Goal: Navigation & Orientation: Find specific page/section

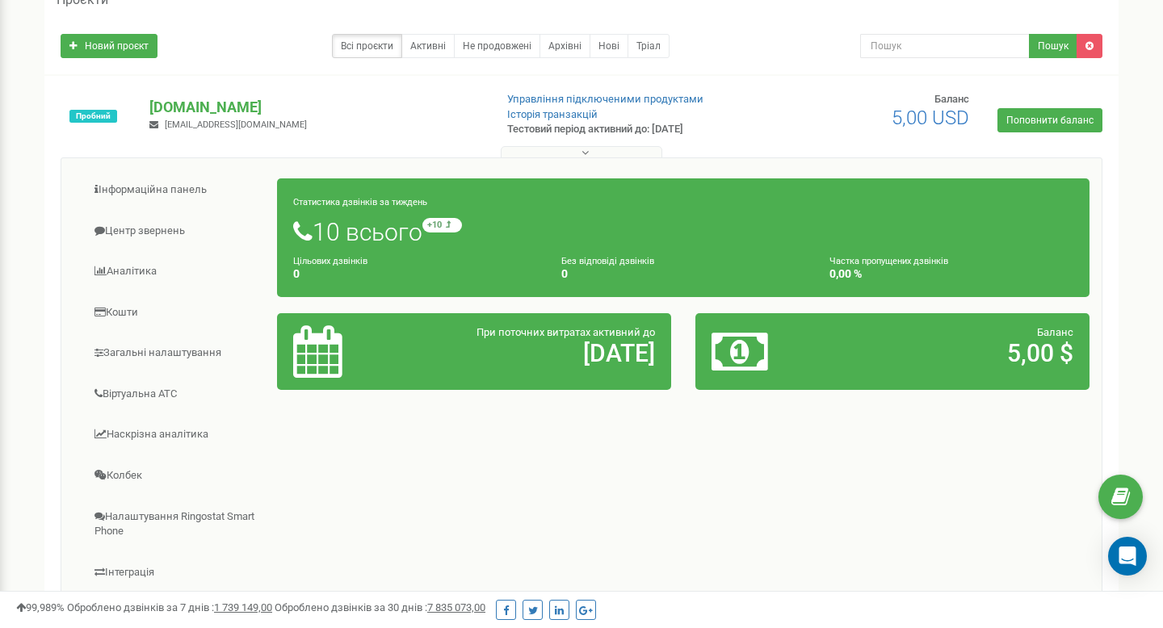
scroll to position [103, 0]
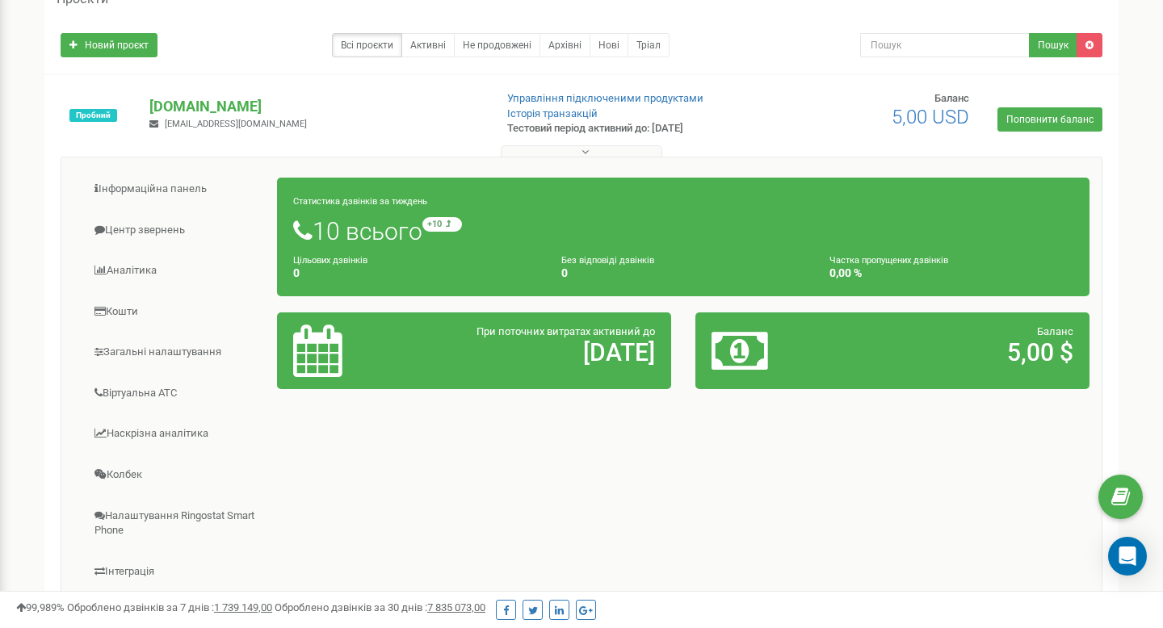
click at [382, 240] on h1 "10 всього +10 відносно минулого тижня" at bounding box center [683, 230] width 780 height 27
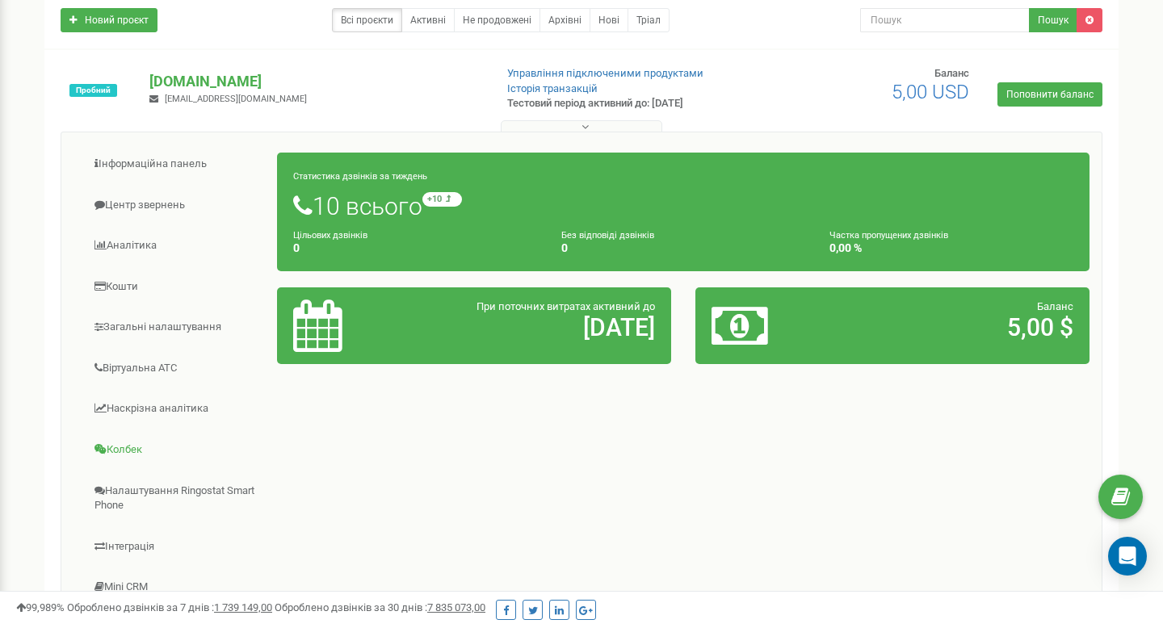
scroll to position [0, 0]
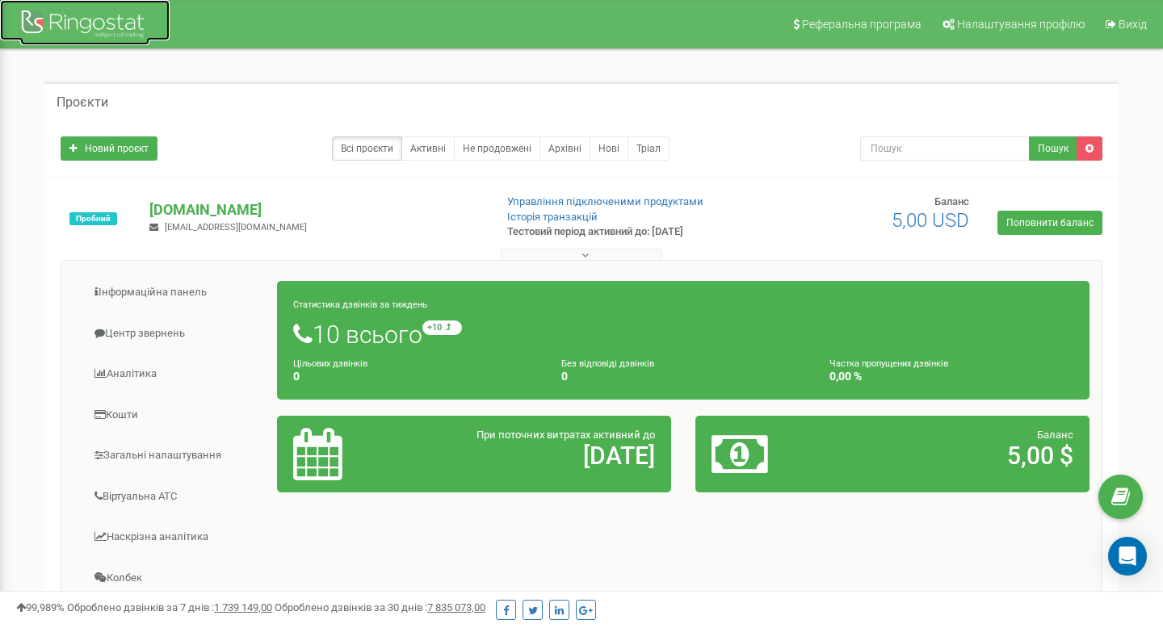
click at [94, 28] on div at bounding box center [84, 25] width 129 height 39
